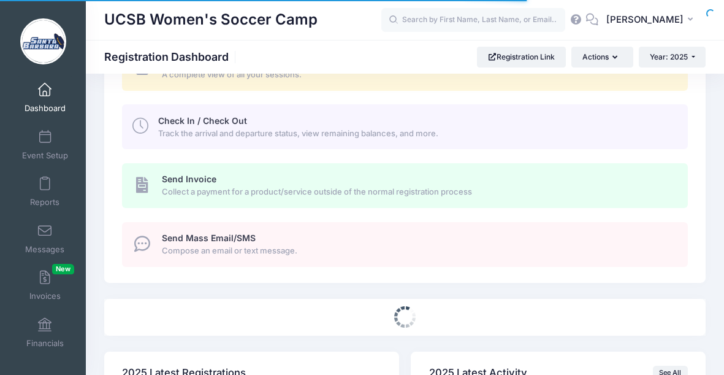
select select
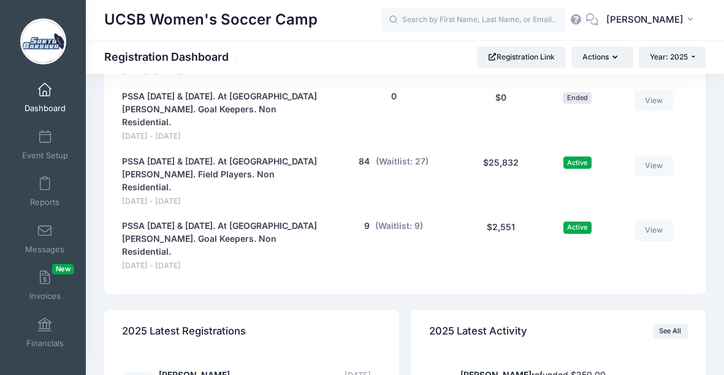
scroll to position [1272, 0]
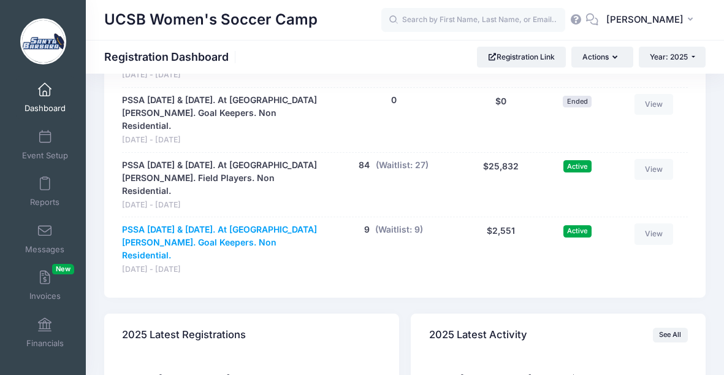
click at [232, 223] on link "PSSA August 16 & 17. At UC Santa Barbara. Goal Keepers. Non Residential." at bounding box center [220, 242] width 197 height 39
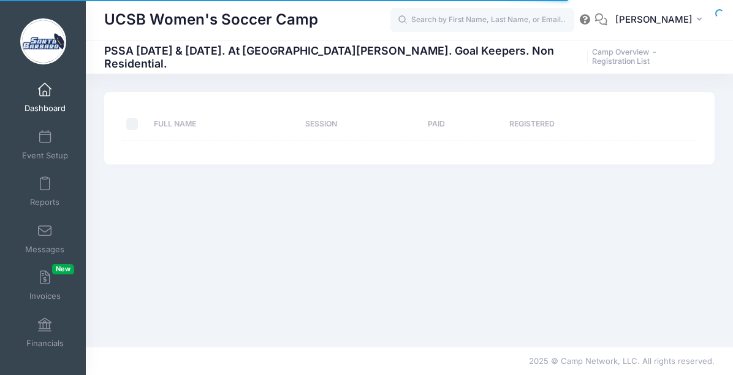
select select "10"
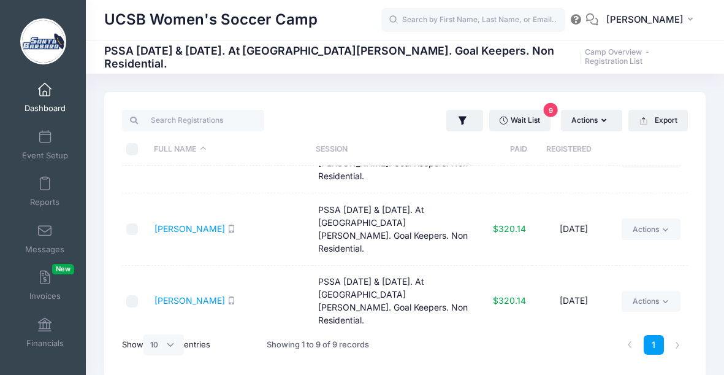
scroll to position [371, 0]
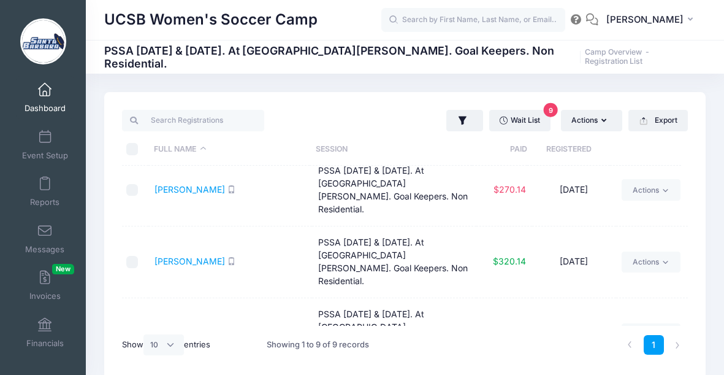
click at [45, 91] on span at bounding box center [45, 89] width 0 height 13
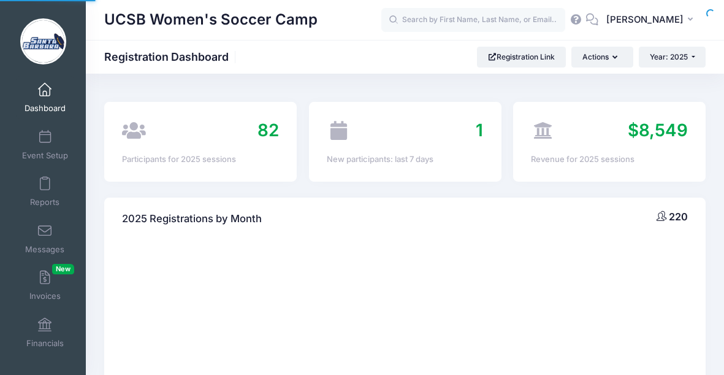
select select
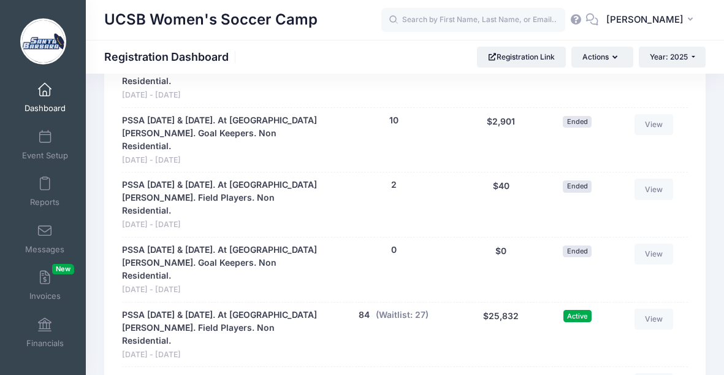
scroll to position [1126, 0]
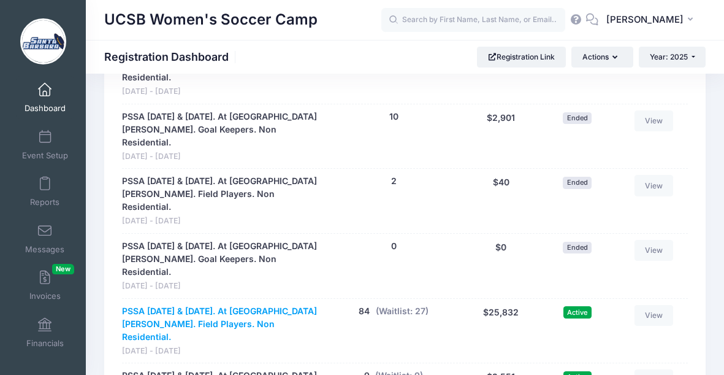
click at [250, 305] on link "PSSA August 16 & 17. At UC Santa Barbara. Field Players. Non Residential." at bounding box center [220, 324] width 197 height 39
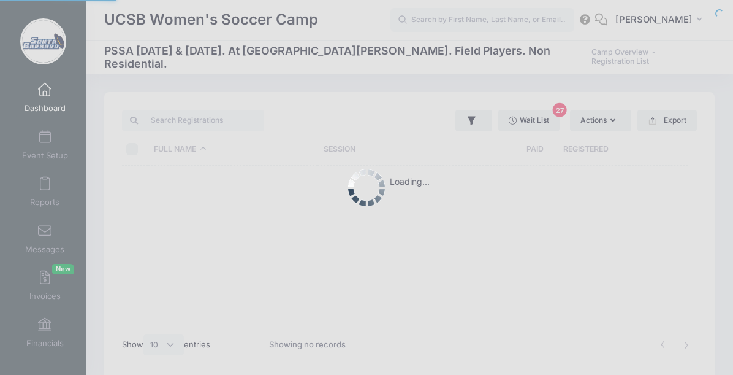
select select "10"
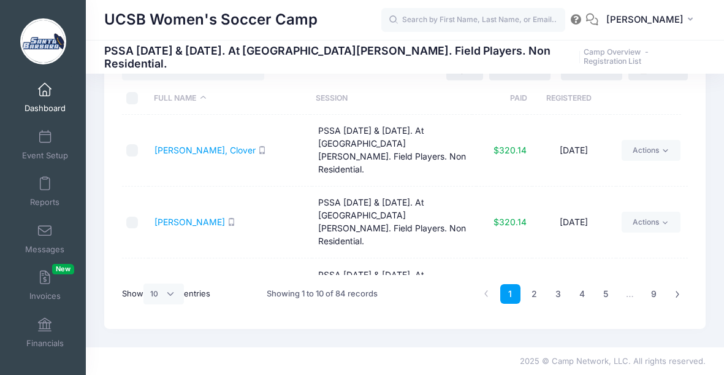
click at [45, 95] on span at bounding box center [45, 89] width 0 height 13
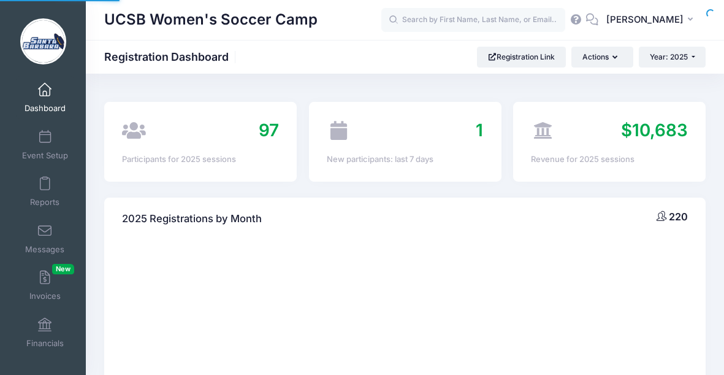
select select
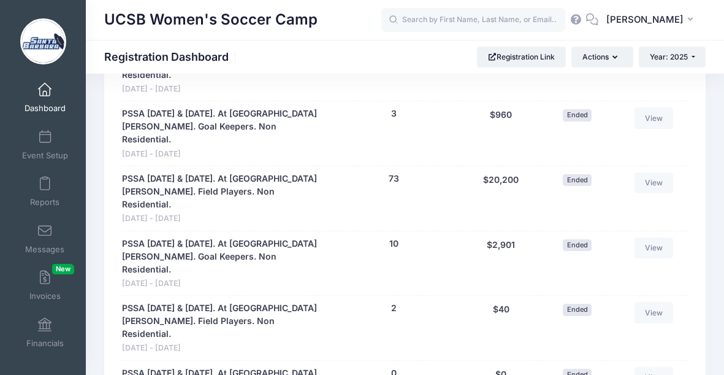
scroll to position [1058, 0]
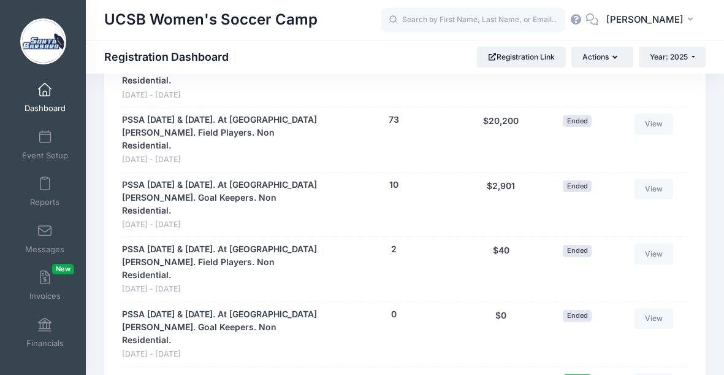
click at [404, 373] on button "(Waitlist: 27)" at bounding box center [402, 379] width 53 height 13
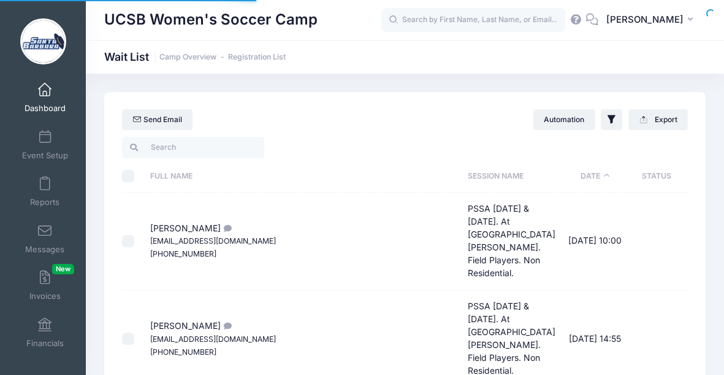
select select "50"
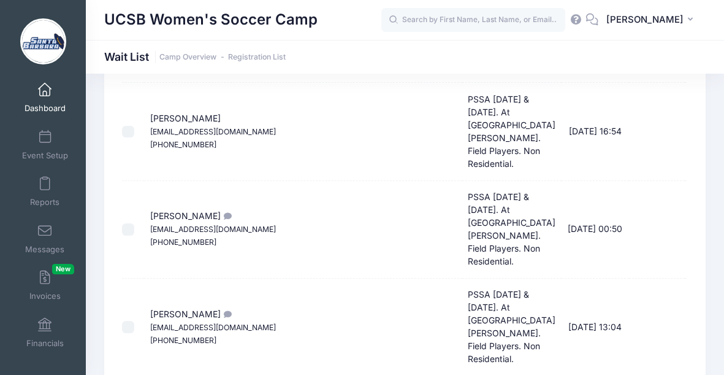
scroll to position [402, 0]
click at [45, 89] on span at bounding box center [45, 89] width 0 height 13
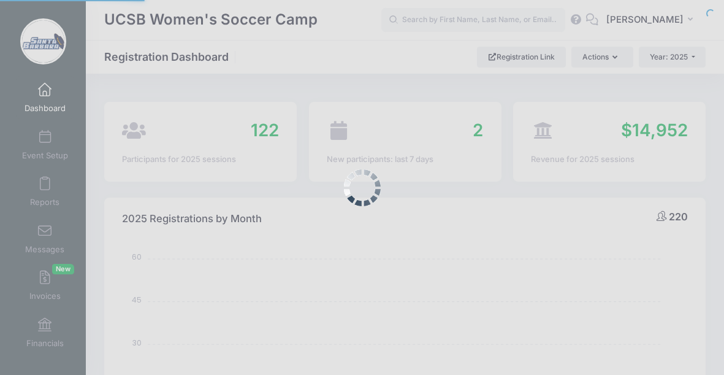
select select
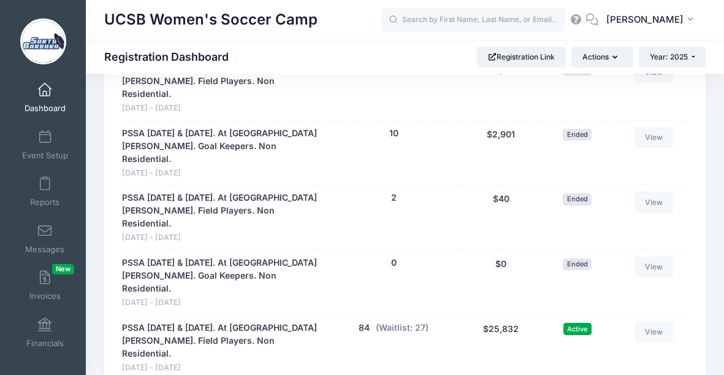
scroll to position [1110, 0]
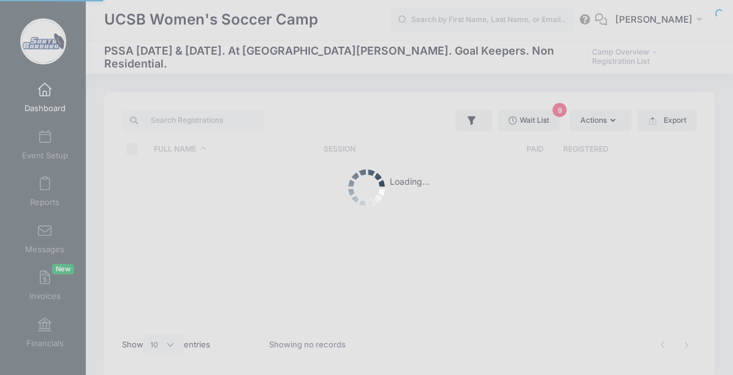
select select "10"
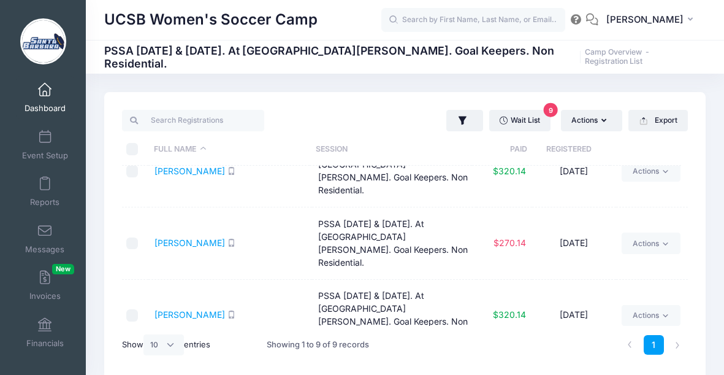
scroll to position [371, 0]
